Goal: Task Accomplishment & Management: Use online tool/utility

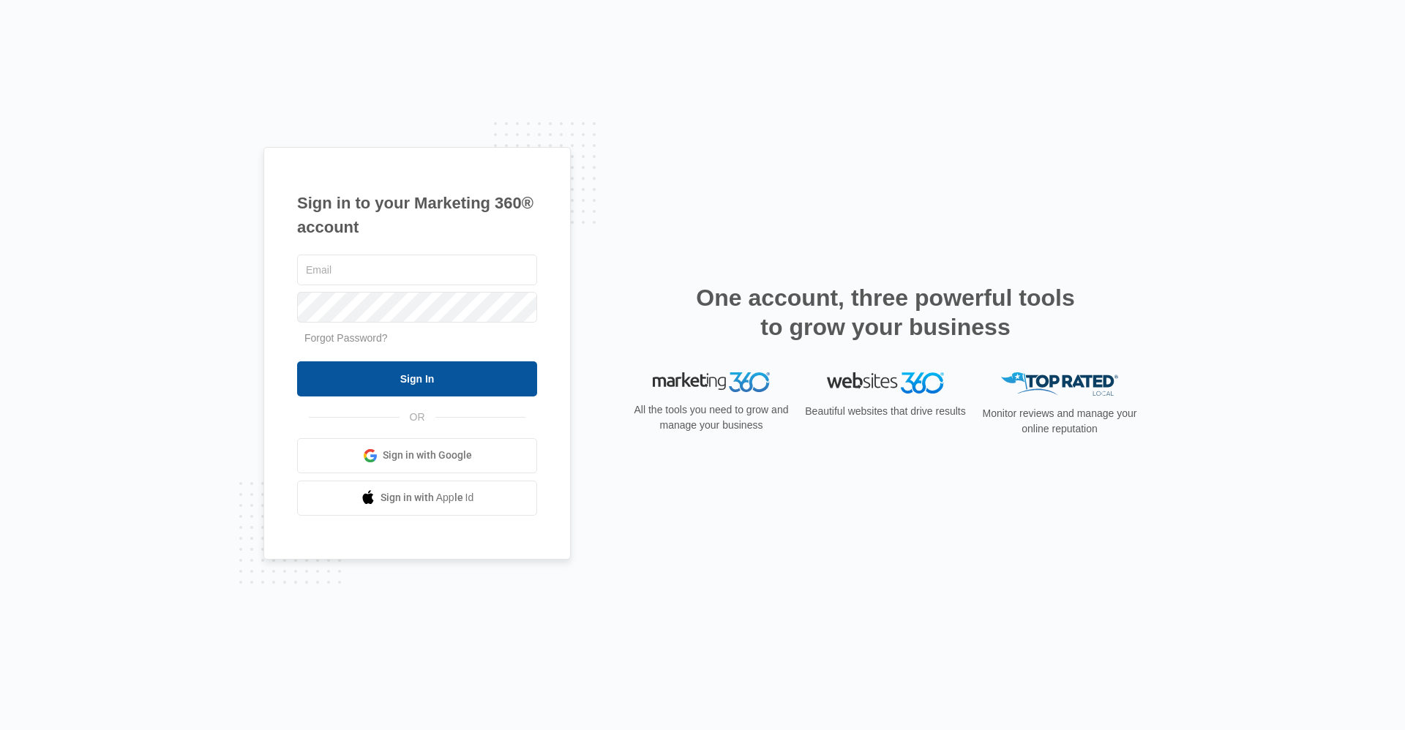
type input "ridgemanager@vintage-corp.com"
click at [398, 368] on input "Sign In" at bounding box center [417, 378] width 240 height 35
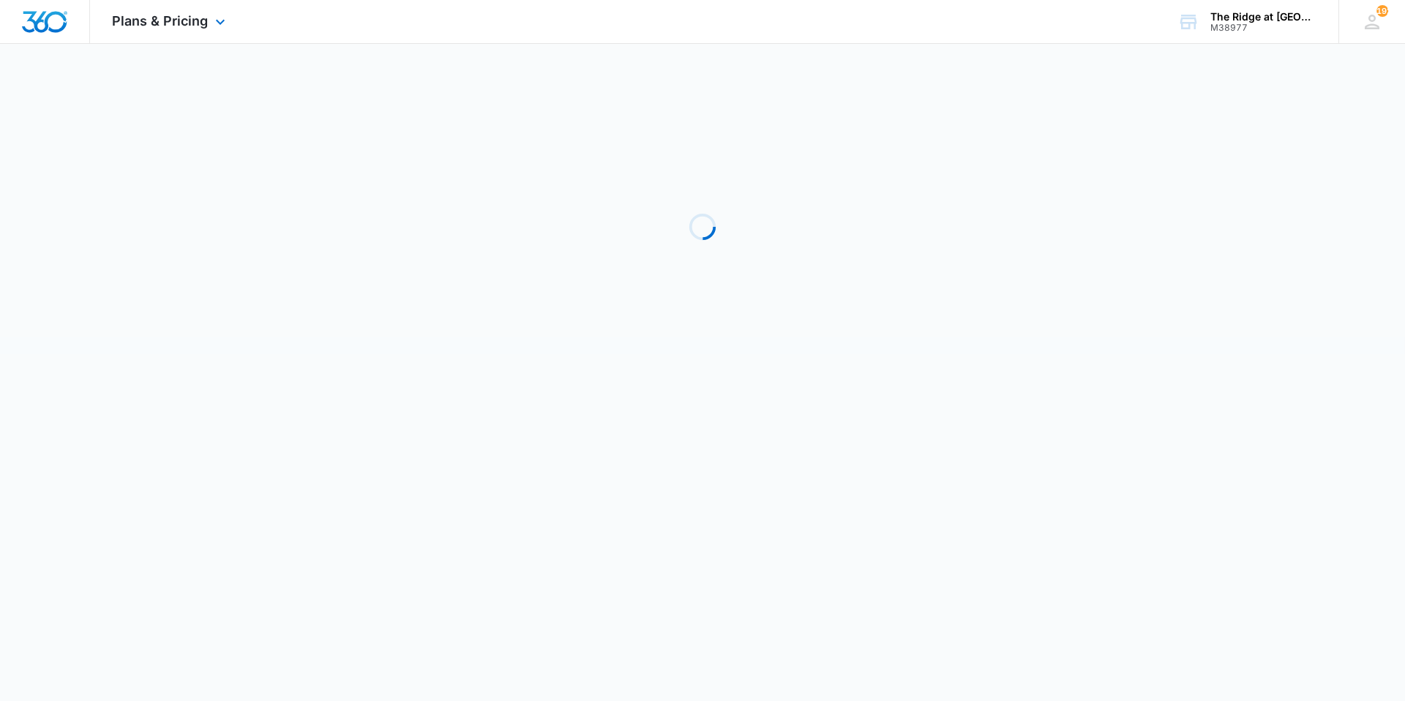
click at [132, 30] on div "Plans & Pricing Apps Reputation Websites Forms CRM Email Social Shop Payments P…" at bounding box center [170, 21] width 161 height 43
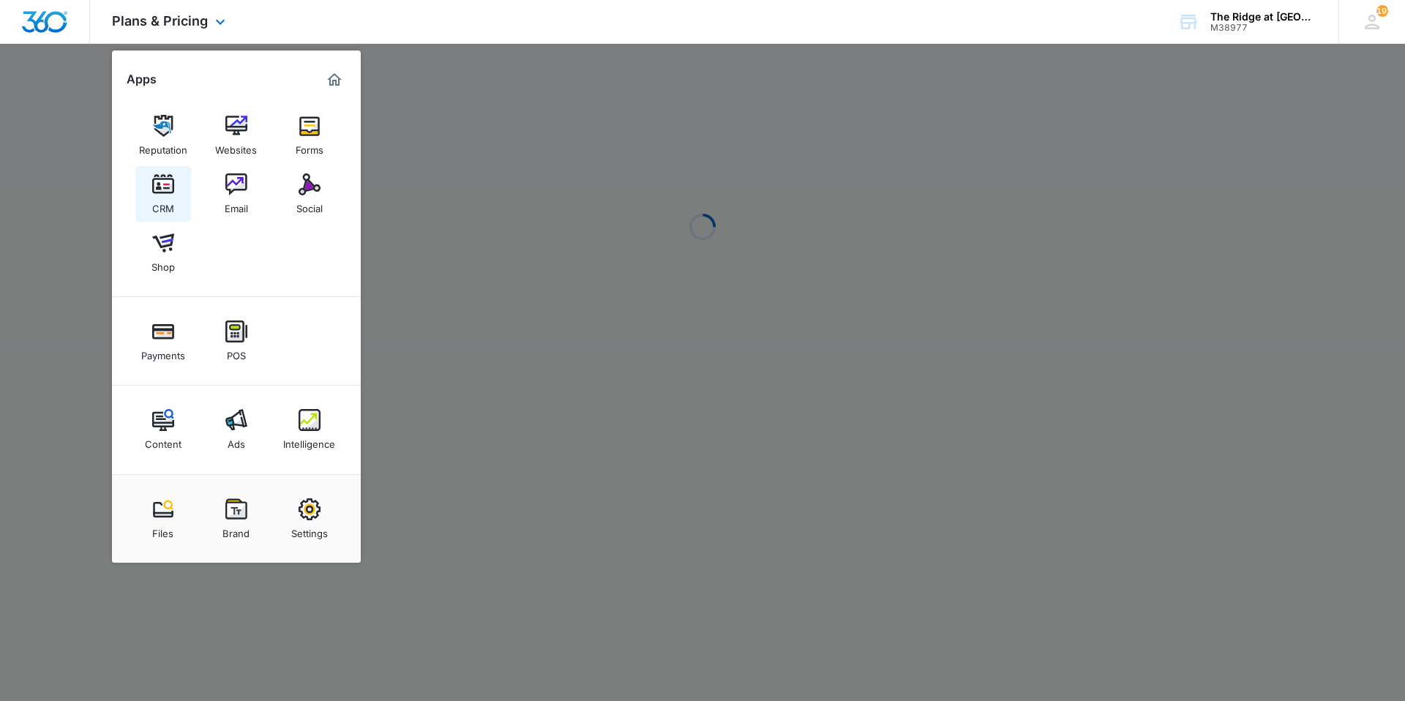
click at [162, 184] on img at bounding box center [163, 184] width 22 height 22
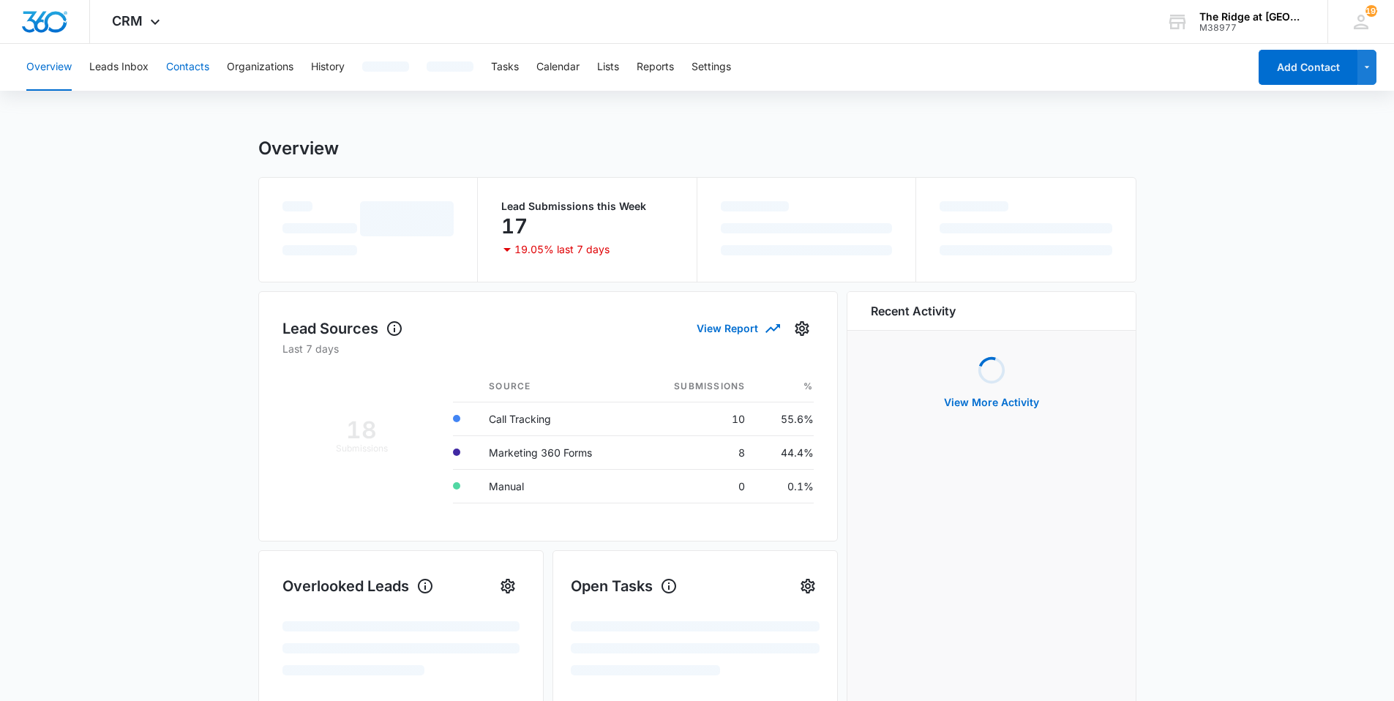
click at [178, 80] on button "Contacts" at bounding box center [187, 67] width 43 height 47
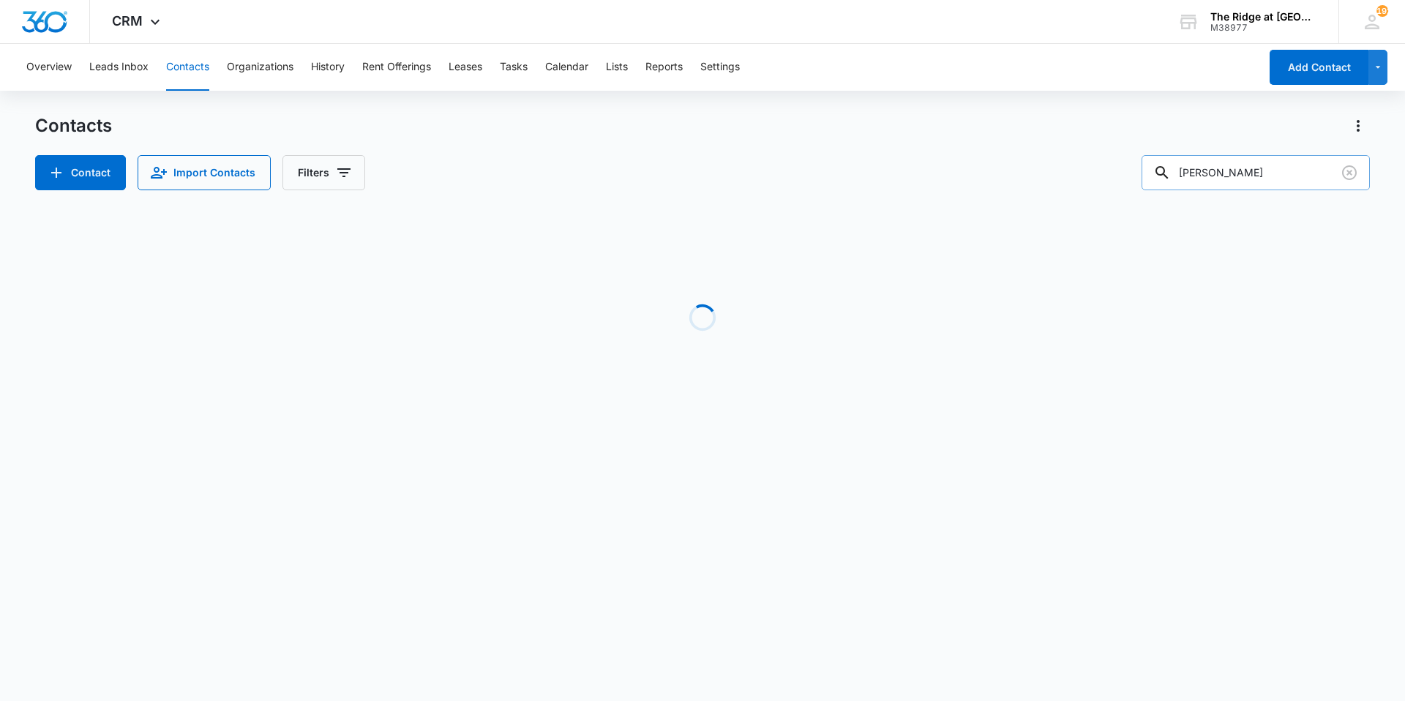
click at [1260, 186] on input "[PERSON_NAME]" at bounding box center [1255, 172] width 228 height 35
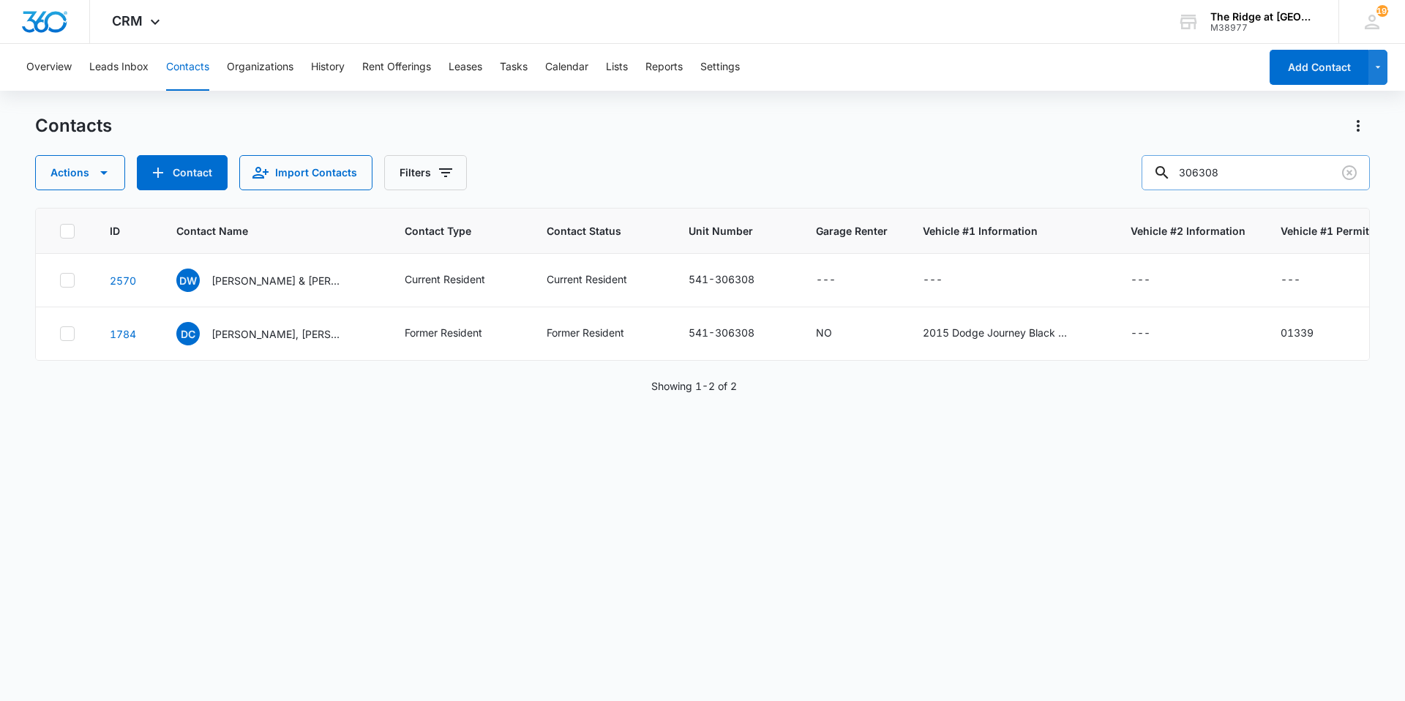
click at [1198, 168] on input "306308" at bounding box center [1255, 172] width 228 height 35
type input "06308"
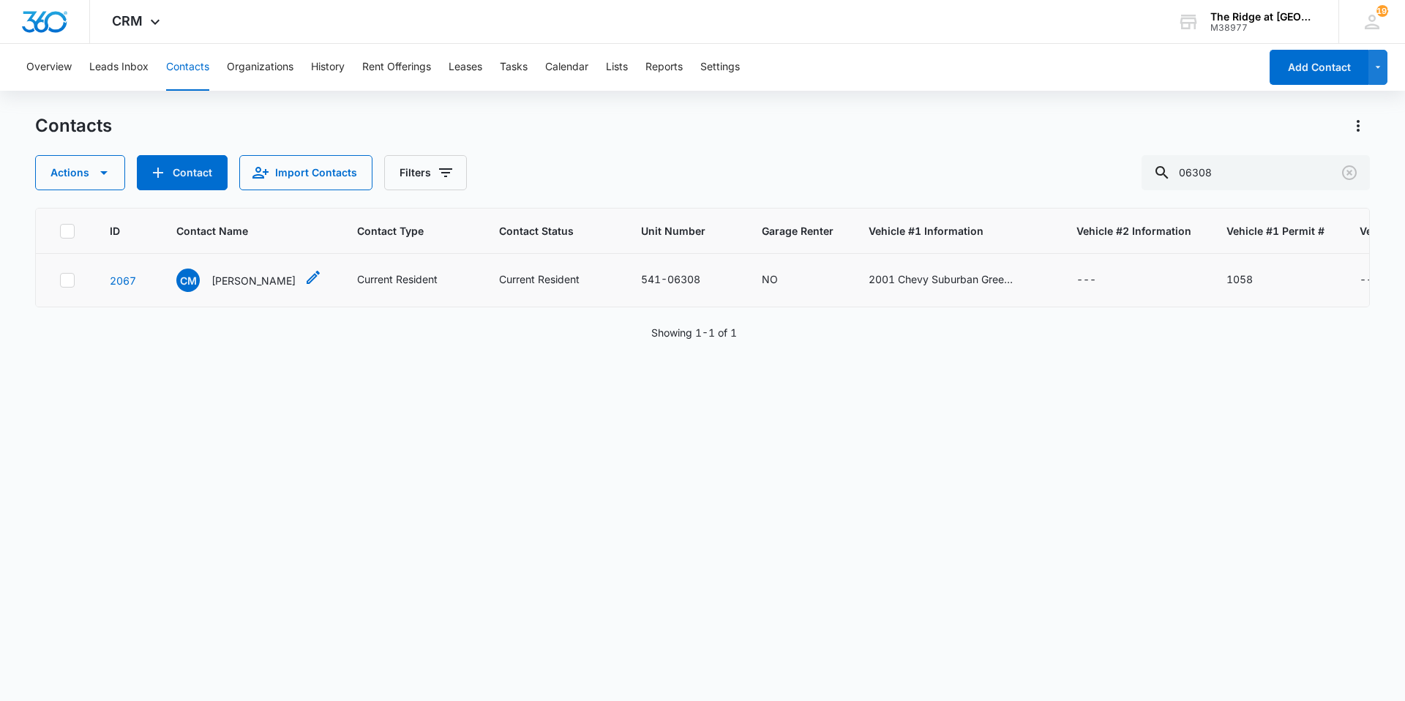
click at [260, 290] on div "CM [PERSON_NAME]" at bounding box center [235, 280] width 119 height 23
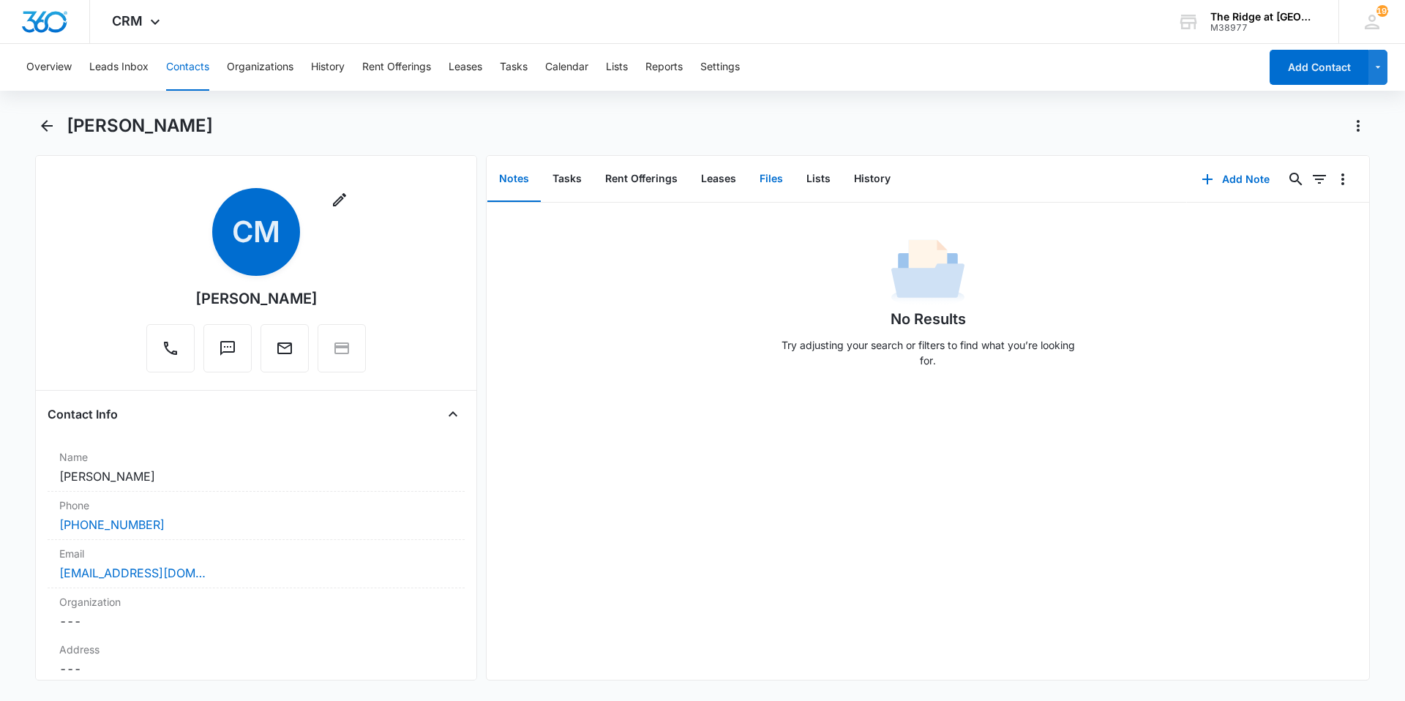
click at [762, 187] on button "Files" at bounding box center [771, 179] width 47 height 45
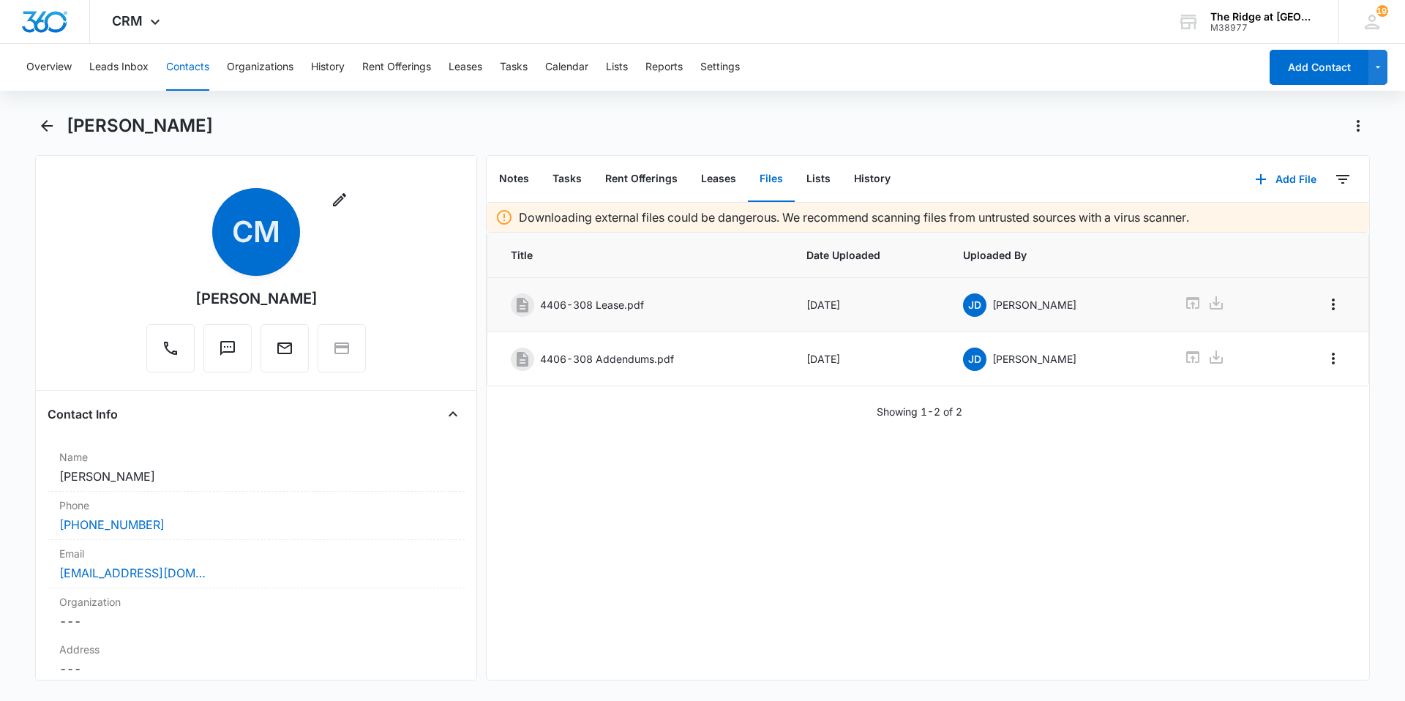
click at [1209, 301] on div at bounding box center [1221, 304] width 74 height 21
click at [1207, 301] on icon at bounding box center [1216, 303] width 18 height 18
click at [200, 76] on button "Contacts" at bounding box center [187, 67] width 43 height 47
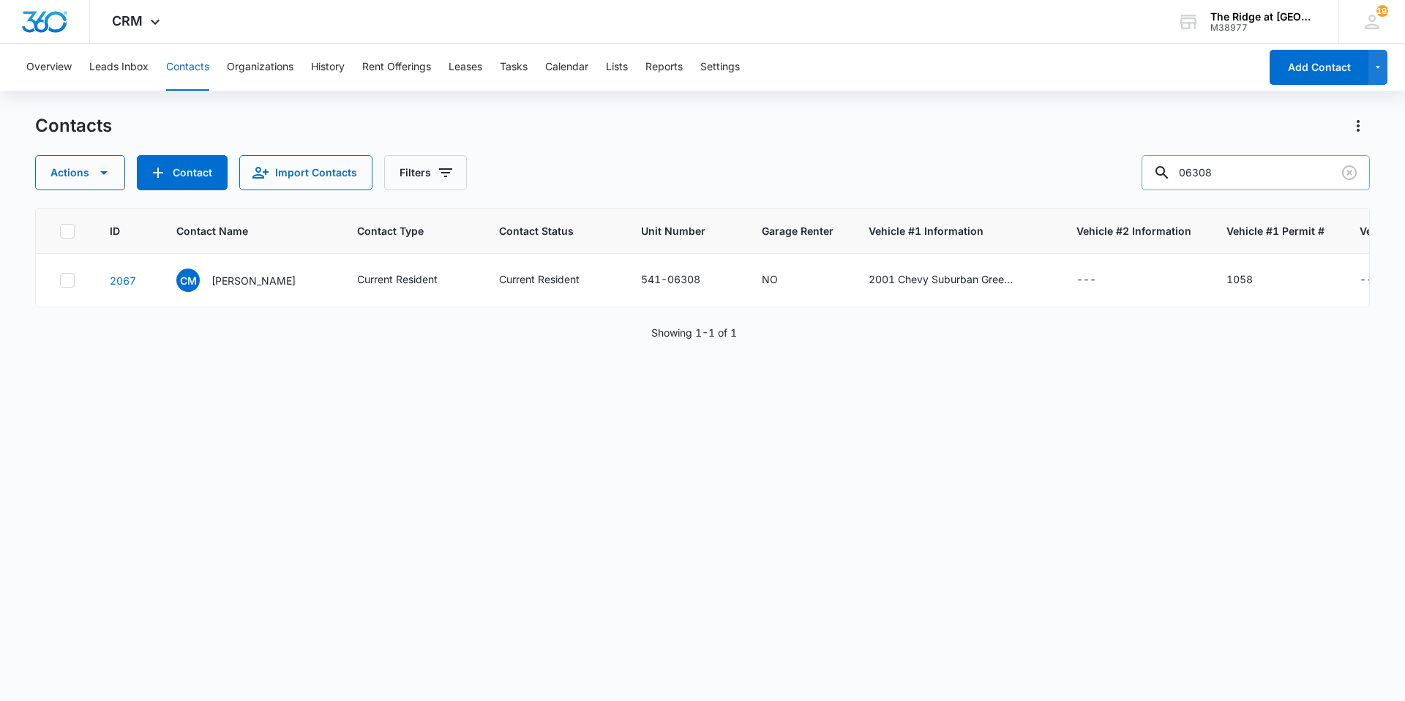
click at [1220, 168] on input "06308" at bounding box center [1255, 172] width 228 height 35
type input "96103"
click at [235, 281] on p "[PERSON_NAME]" at bounding box center [253, 280] width 84 height 15
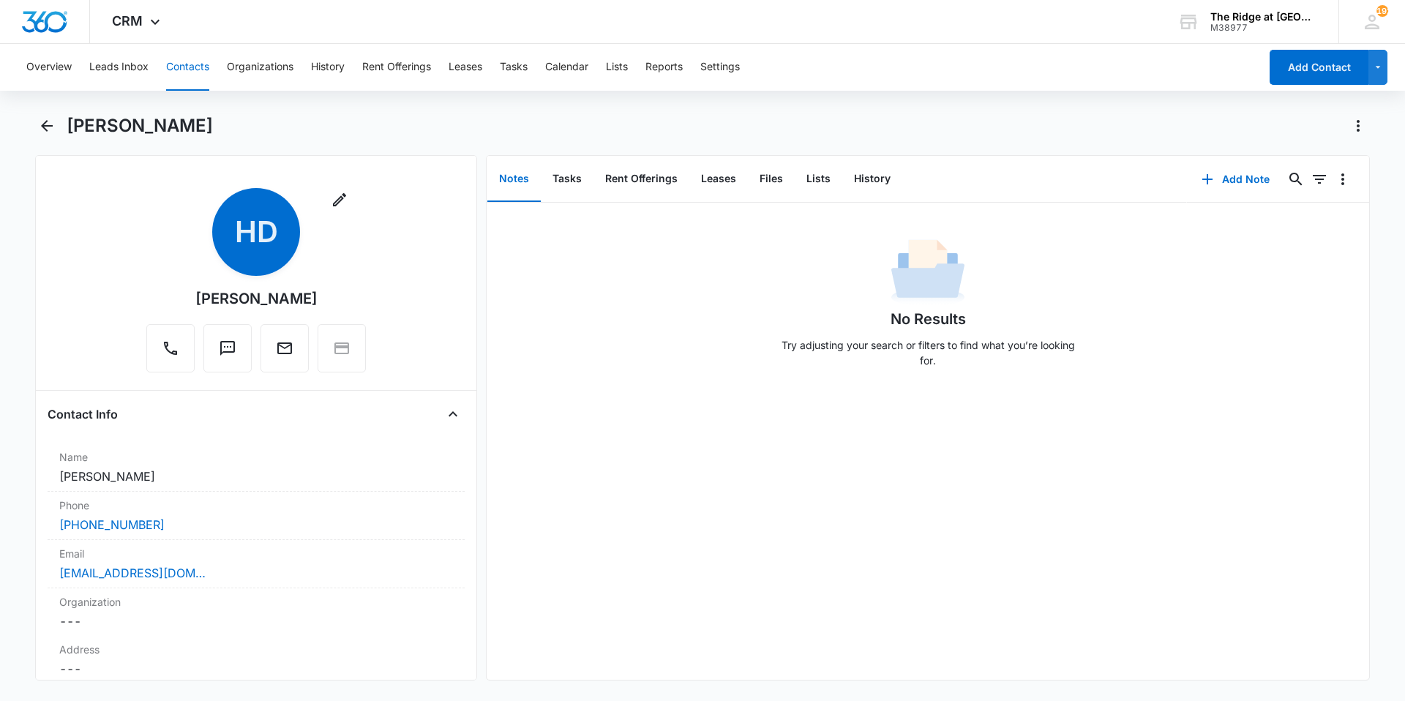
click at [173, 81] on button "Contacts" at bounding box center [187, 67] width 43 height 47
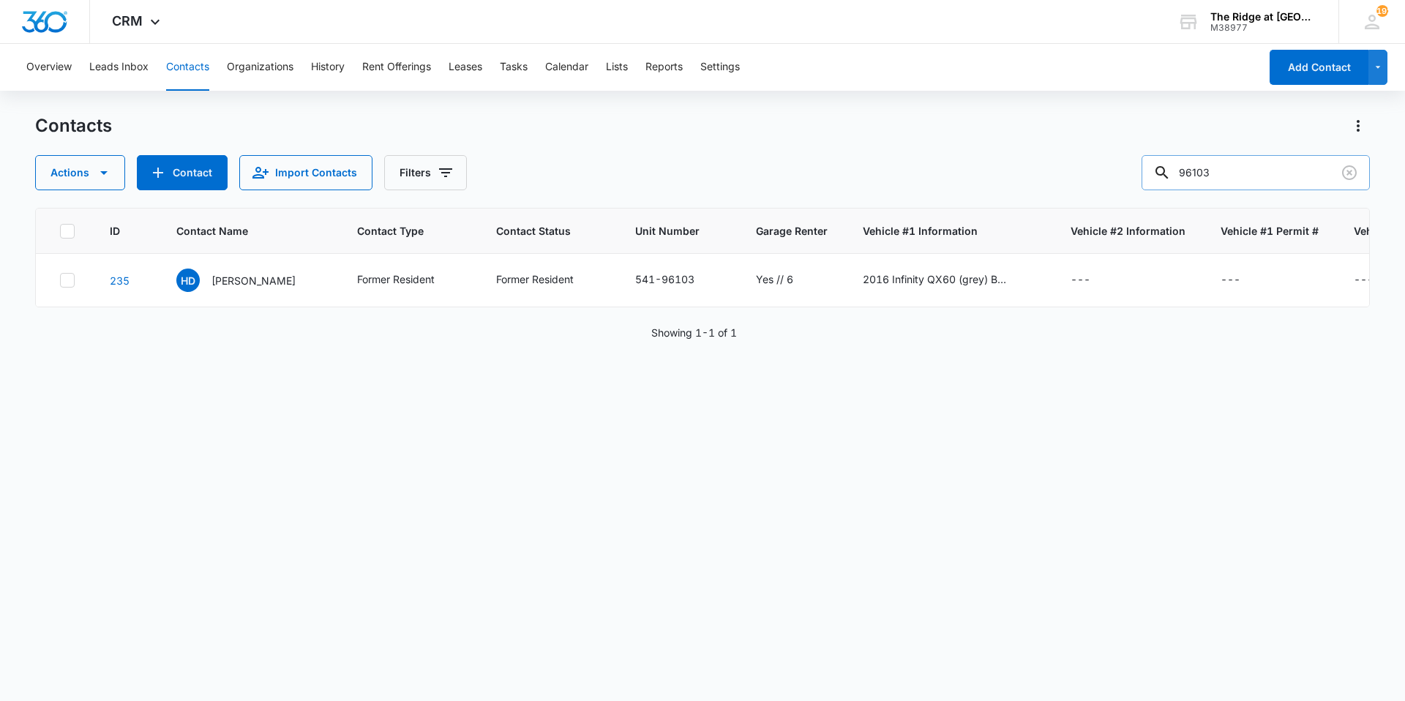
click at [1215, 179] on input "96103" at bounding box center [1255, 172] width 228 height 35
type input "jordan"
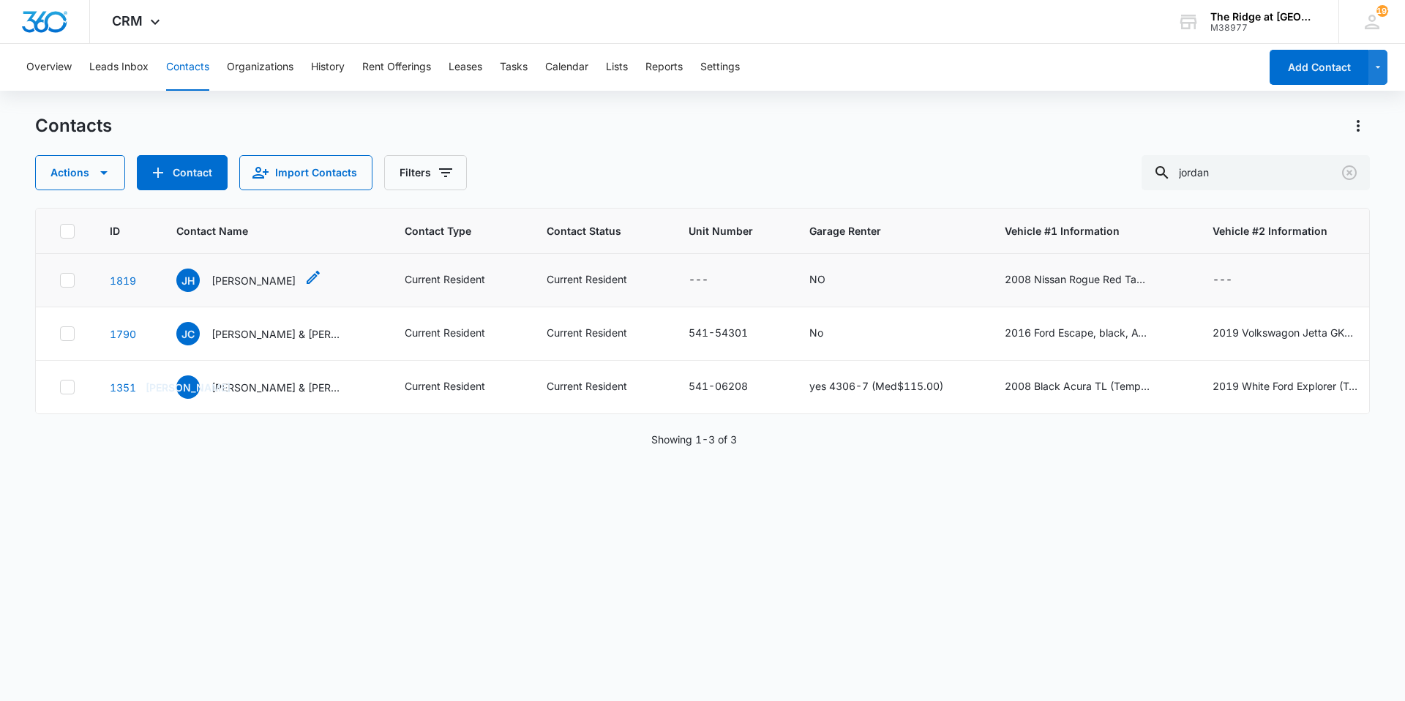
click at [233, 285] on p "[PERSON_NAME]" at bounding box center [253, 280] width 84 height 15
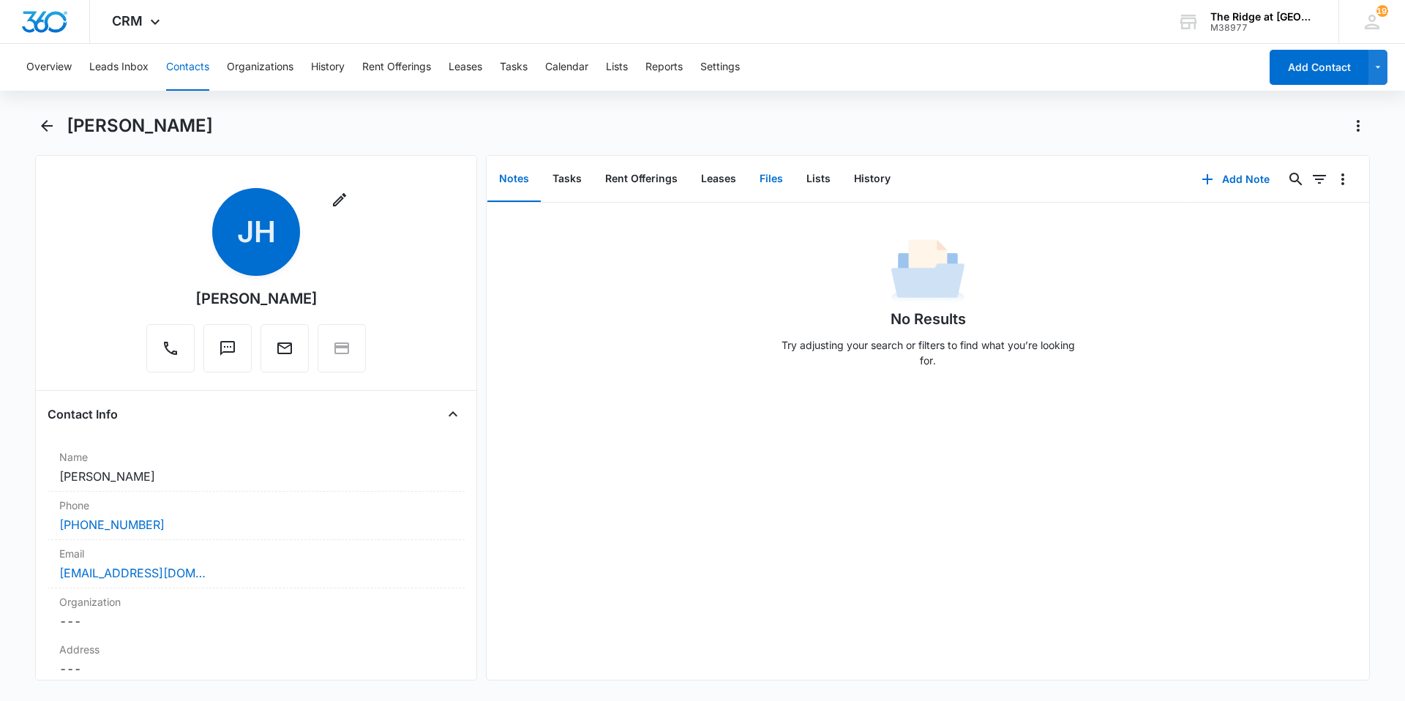
click at [751, 178] on button "Files" at bounding box center [771, 179] width 47 height 45
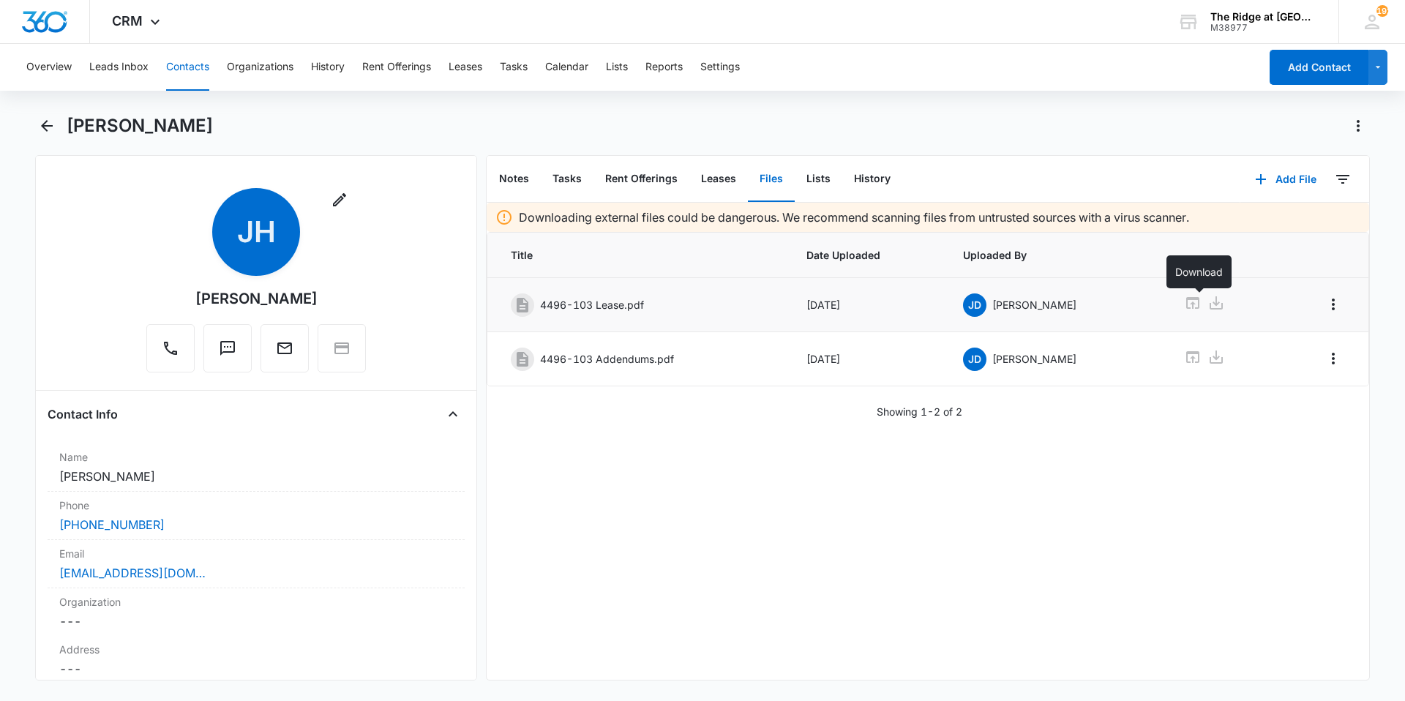
click at [1209, 304] on icon at bounding box center [1215, 302] width 13 height 13
click at [193, 75] on button "Contacts" at bounding box center [187, 67] width 43 height 47
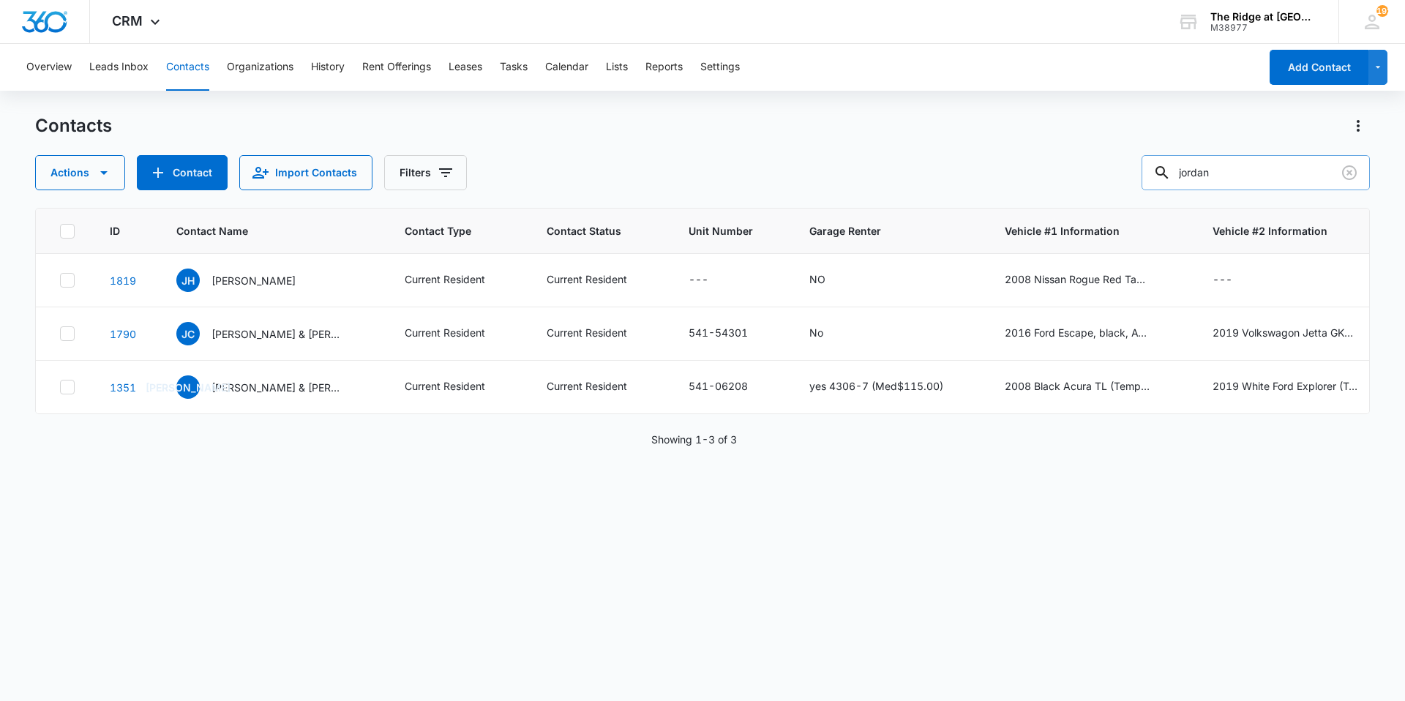
click at [1223, 176] on input "jordan" at bounding box center [1255, 172] width 228 height 35
type input "84203"
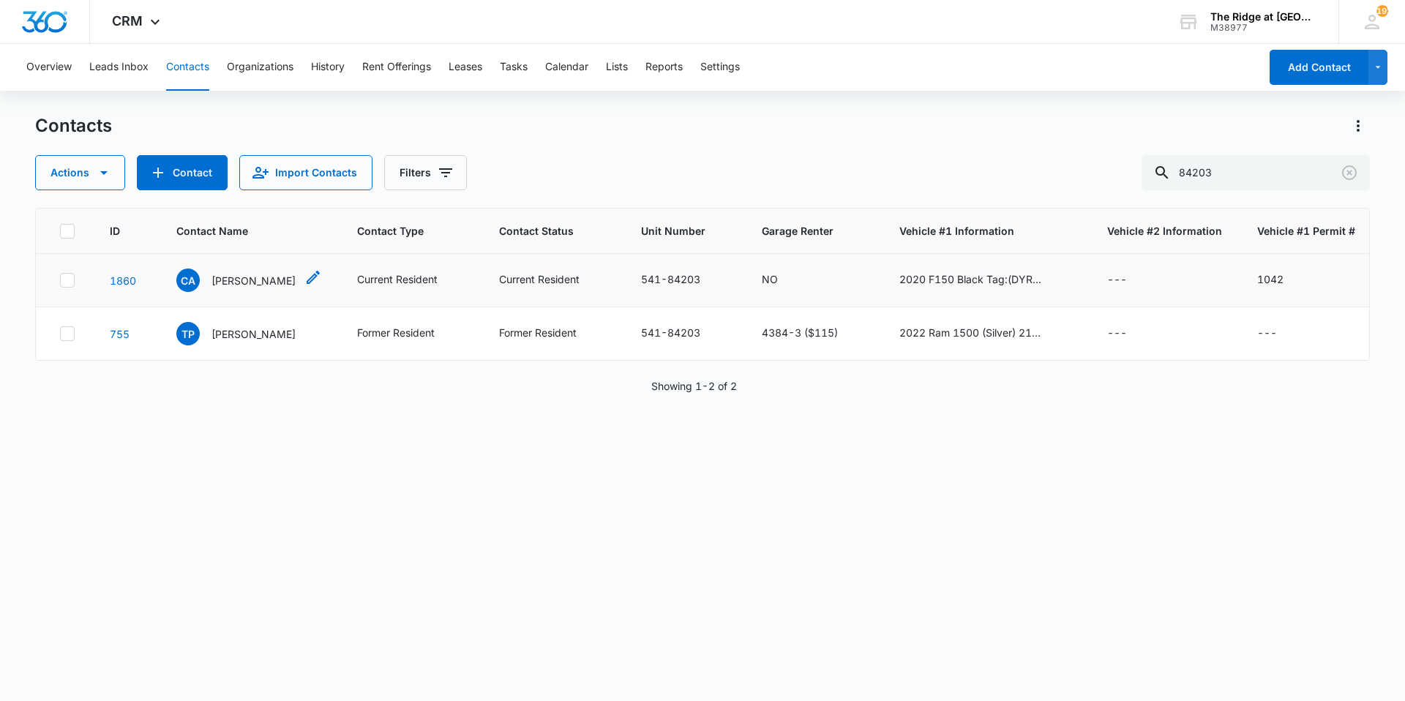
click at [240, 288] on div "CA [PERSON_NAME]" at bounding box center [235, 280] width 119 height 23
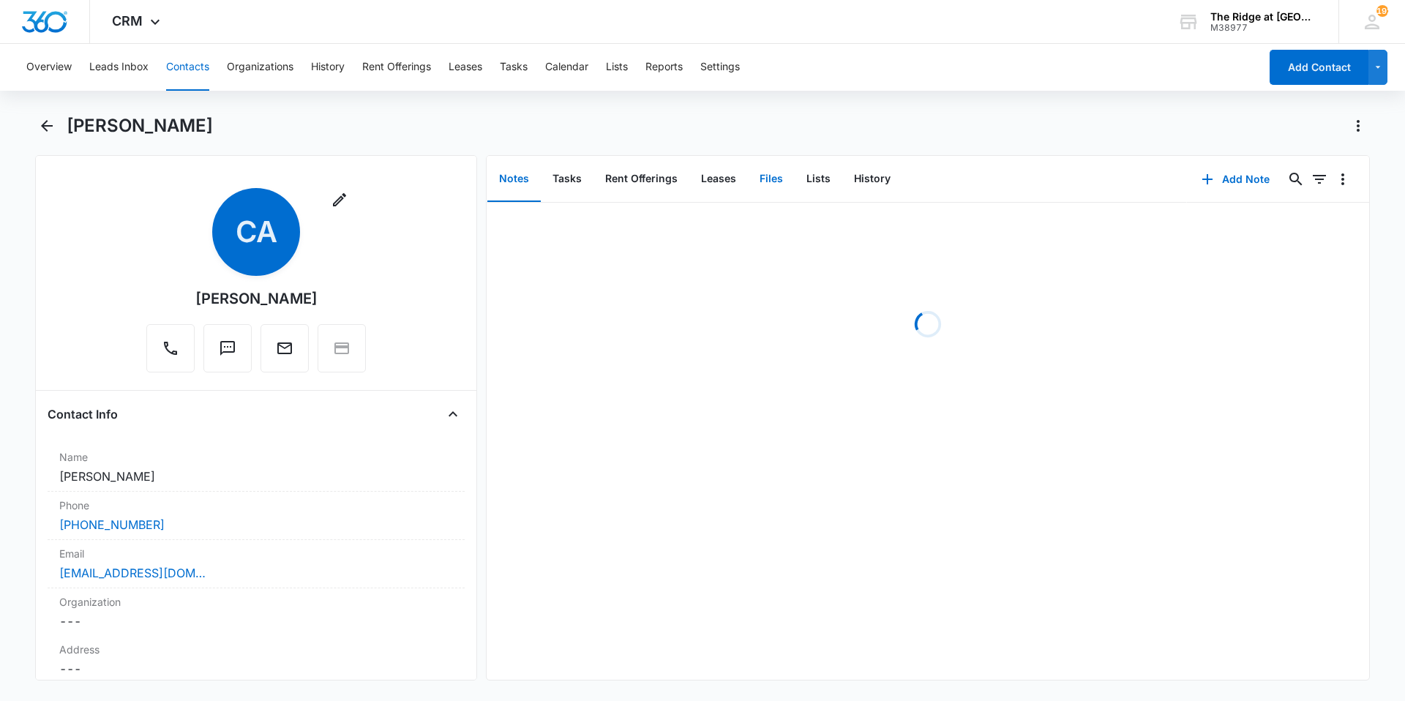
click at [770, 187] on button "Files" at bounding box center [771, 179] width 47 height 45
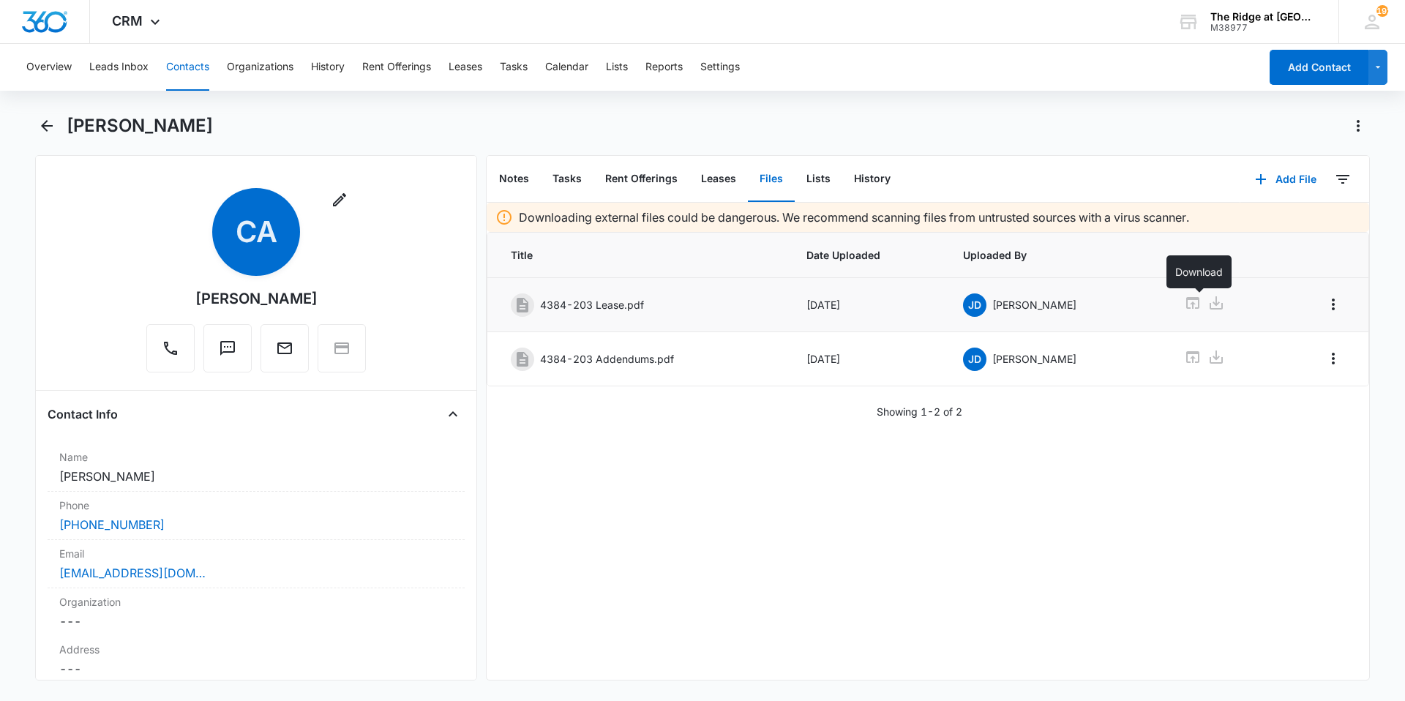
click at [1209, 304] on icon at bounding box center [1215, 302] width 13 height 13
